Goal: Find specific page/section: Find specific page/section

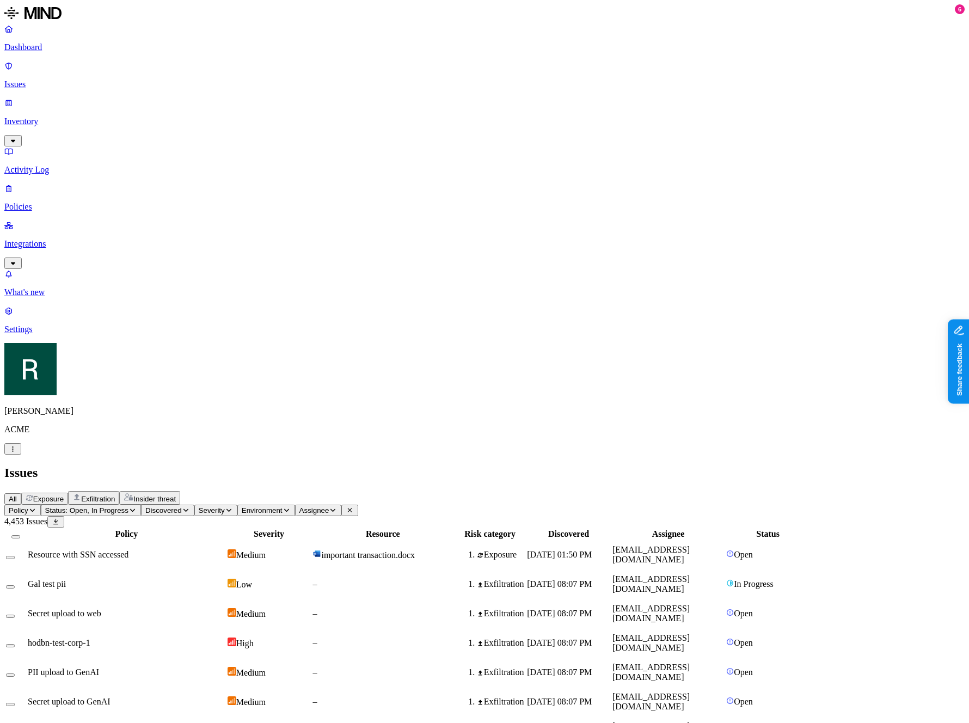
click at [98, 706] on html "Dashboard Issues Inventory Activity Log Policies Integrations What's new 6 Sett…" at bounding box center [484, 735] width 969 height 1470
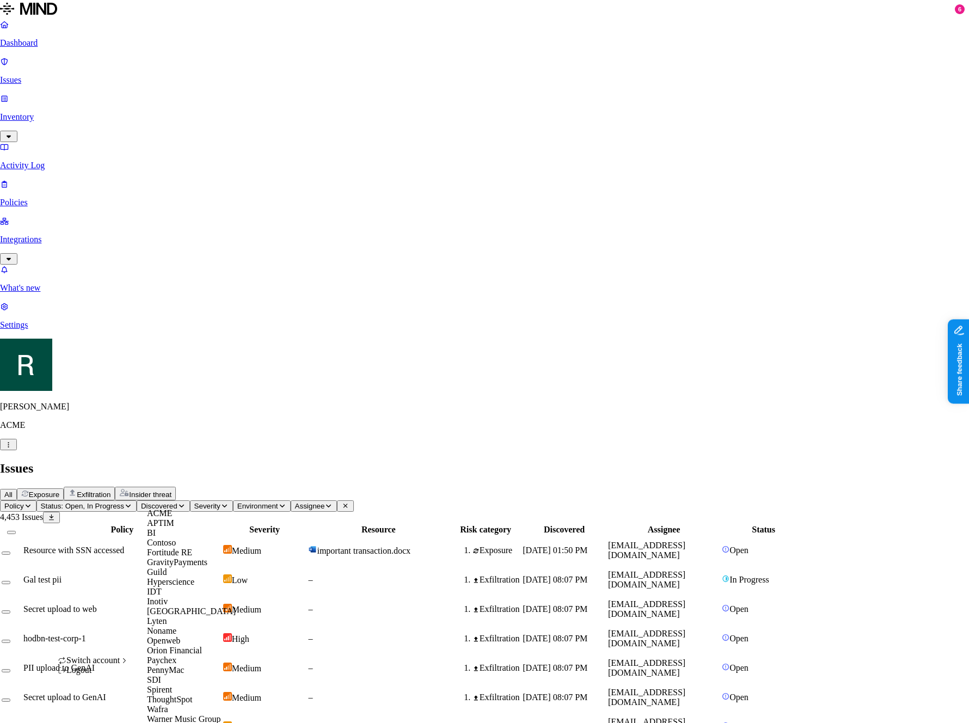
scroll to position [246, 0]
click at [168, 723] on span "Yageo" at bounding box center [158, 728] width 22 height 9
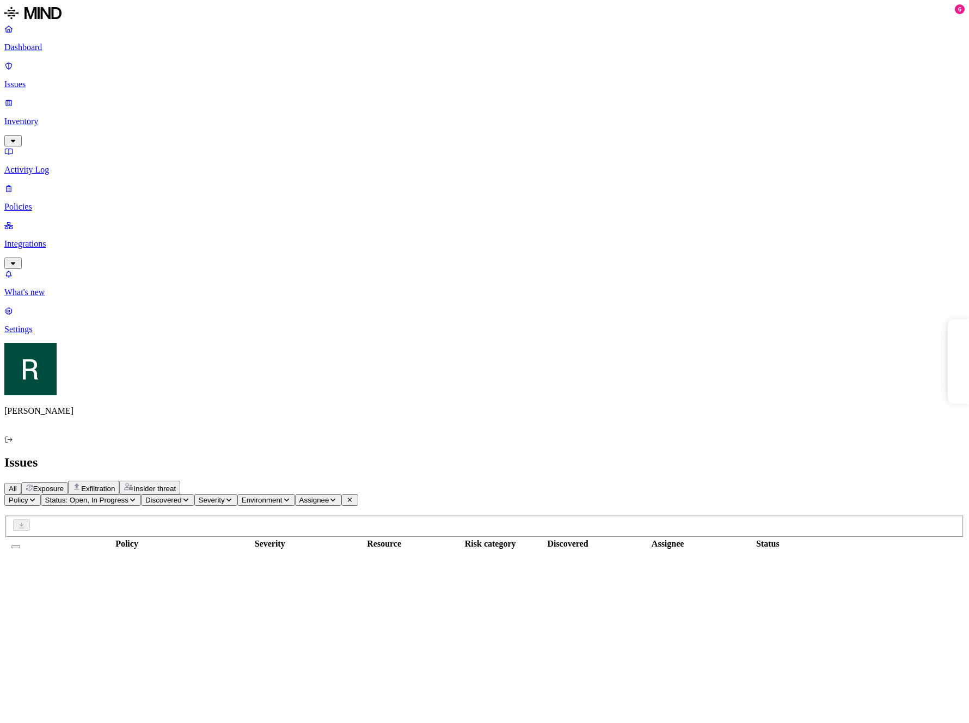
click at [64, 485] on span "Exposure" at bounding box center [48, 489] width 30 height 8
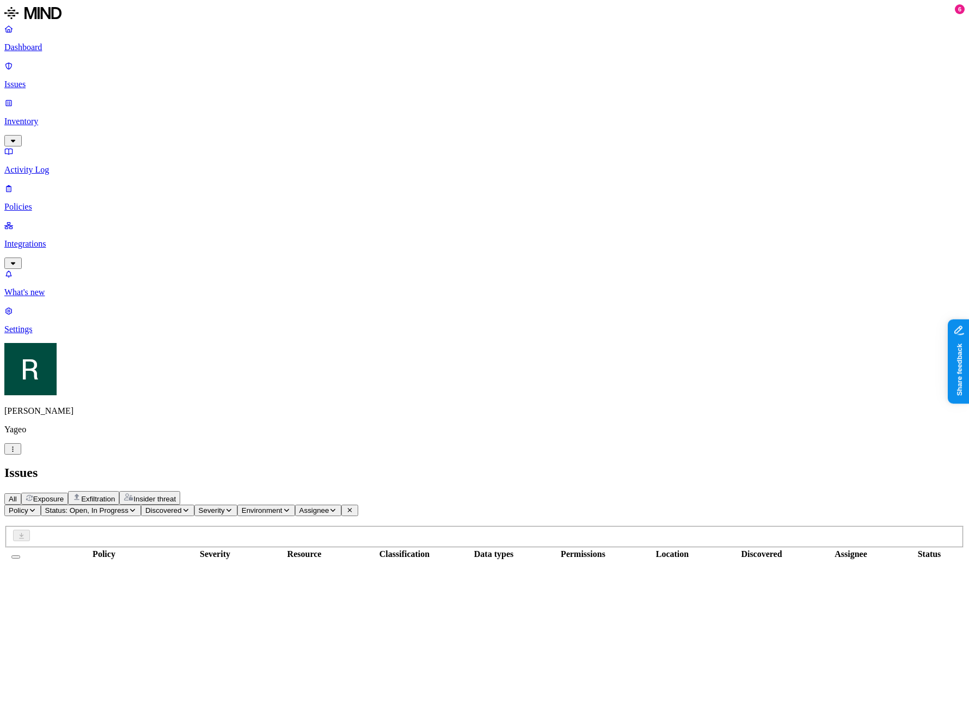
click at [115, 495] on span "Exfiltration" at bounding box center [98, 499] width 34 height 8
click at [176, 495] on span "Insider threat" at bounding box center [154, 499] width 42 height 8
